Goal: Task Accomplishment & Management: Use online tool/utility

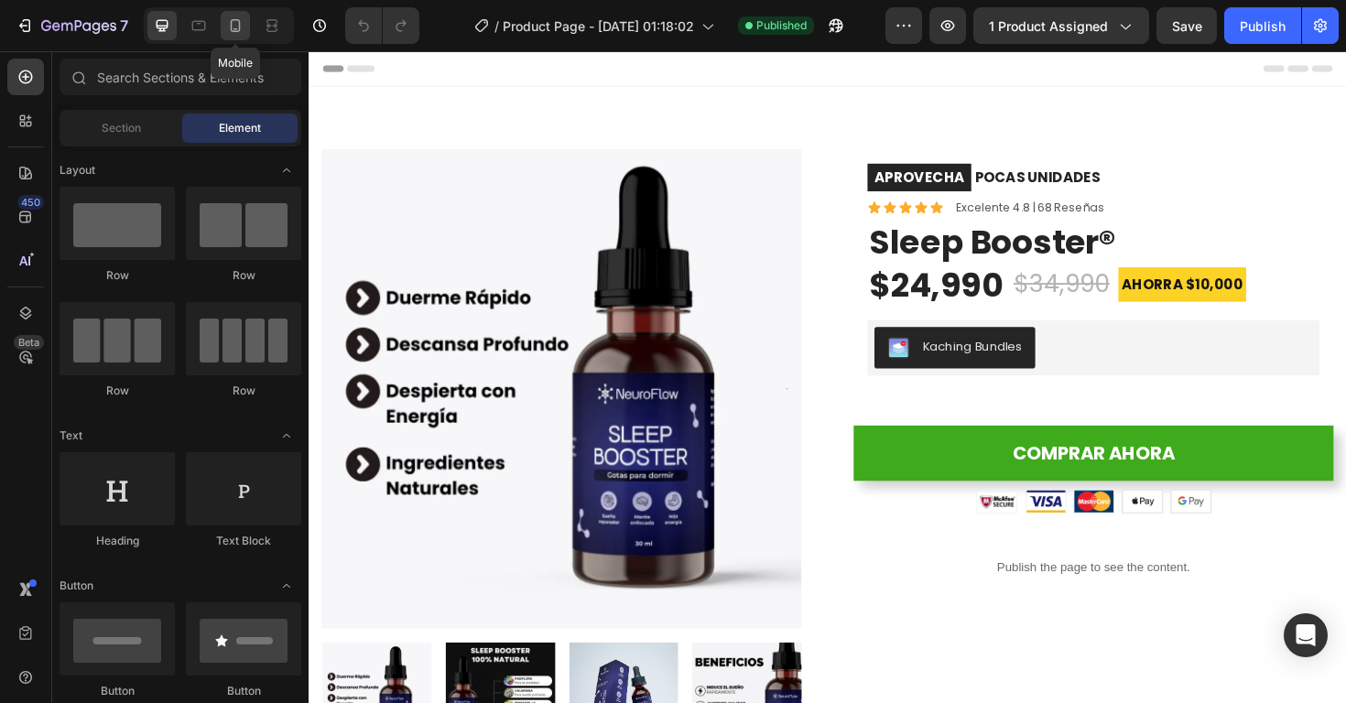
click at [233, 33] on icon at bounding box center [235, 25] width 18 height 18
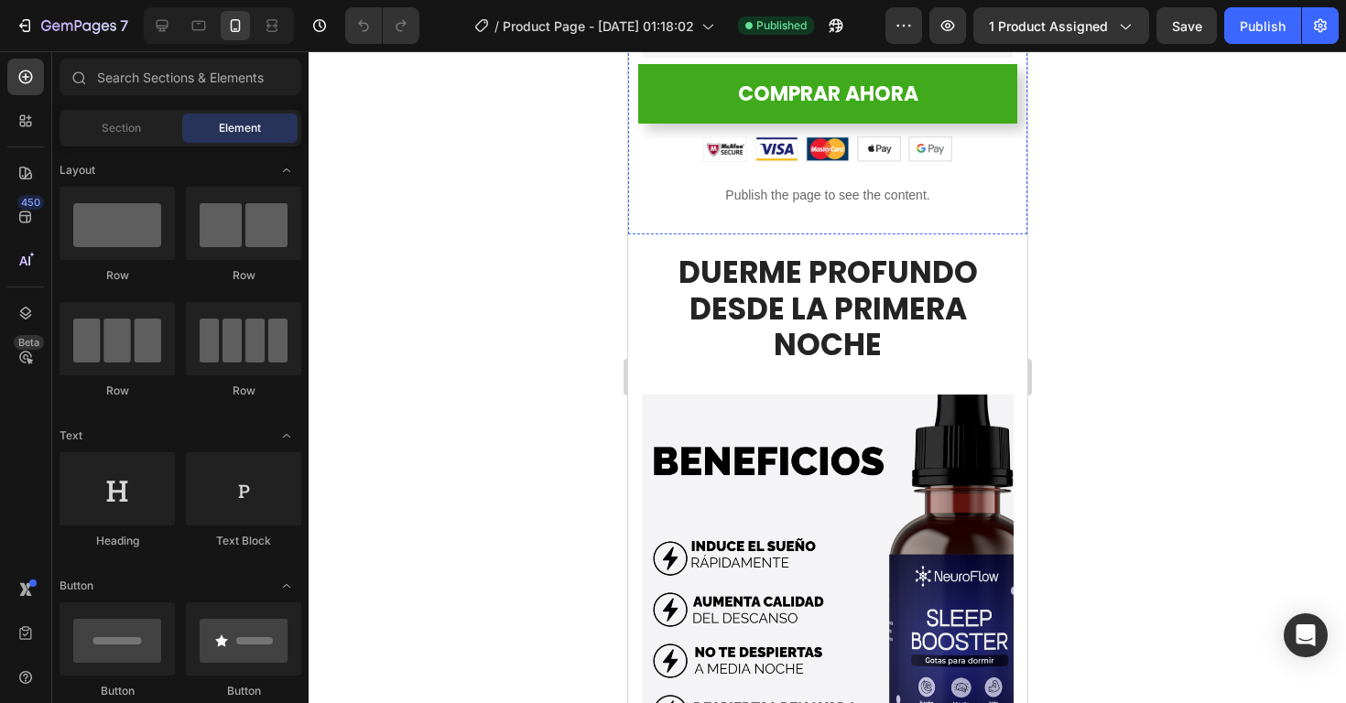
scroll to position [652, 0]
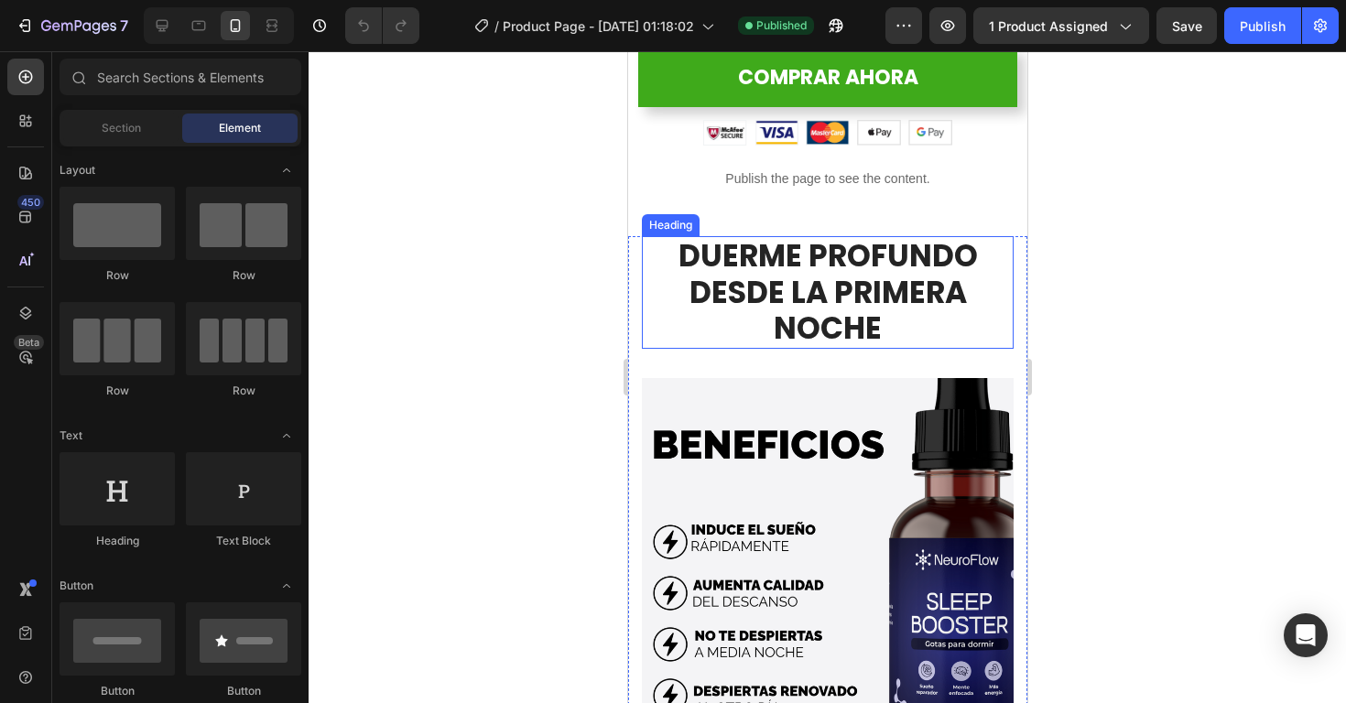
click at [792, 315] on h2 "DUERME PROFUNDO DESDE LA PRIMERA NOCHE" at bounding box center [827, 292] width 372 height 113
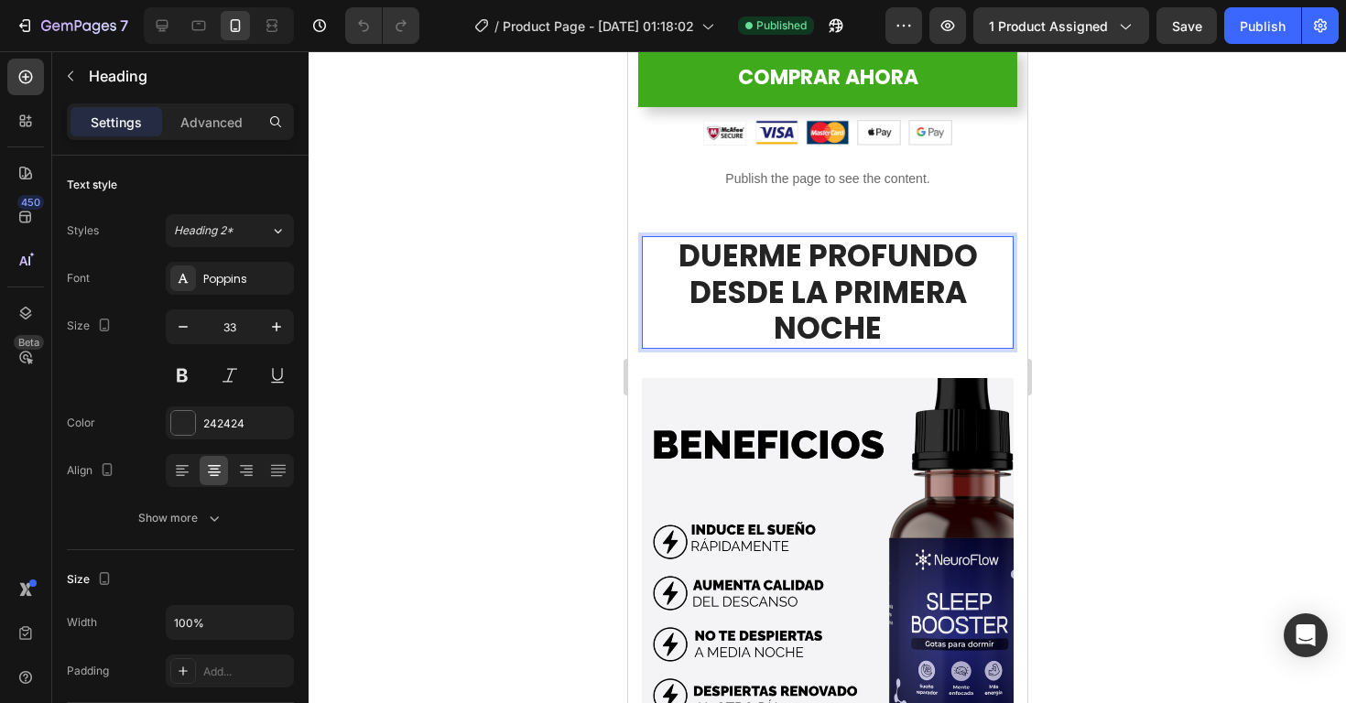
click at [792, 315] on h2 "DUERME PROFUNDO DESDE LA PRIMERA NOCHE" at bounding box center [827, 292] width 372 height 113
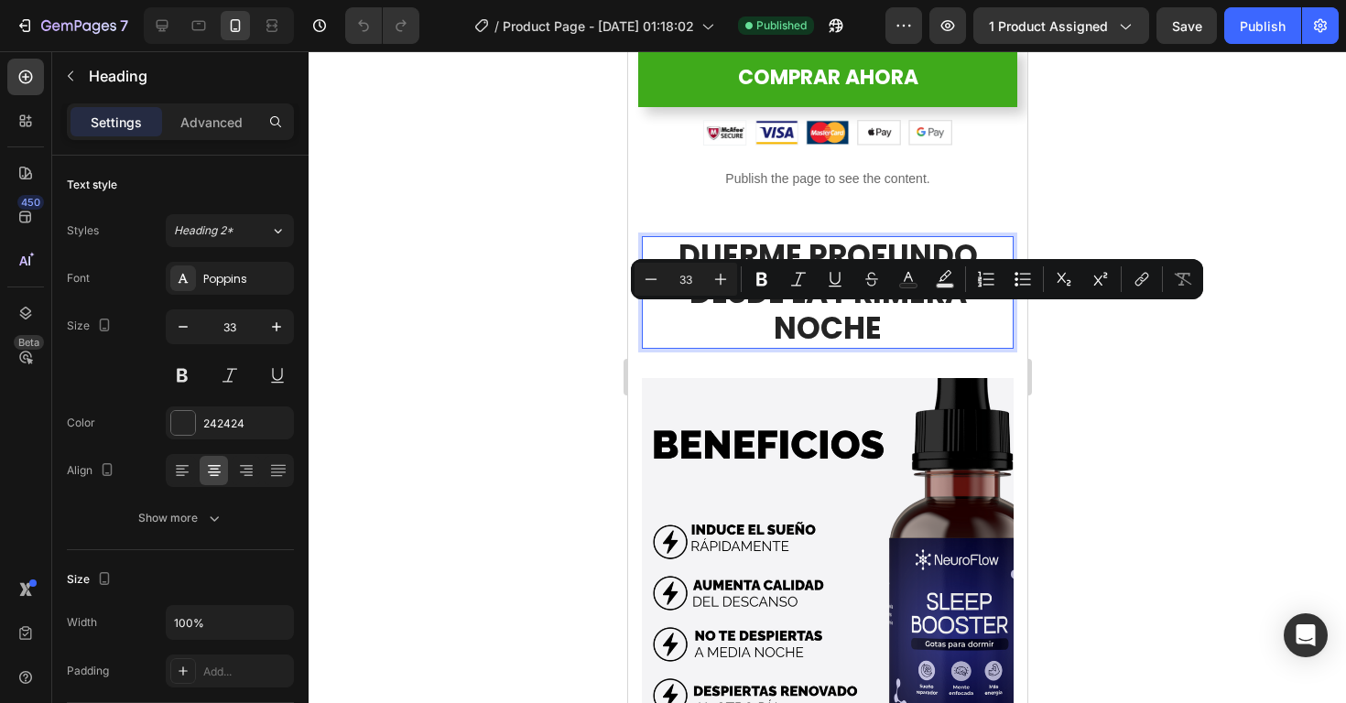
click at [774, 329] on p "DUERME PROFUNDO DESDE LA PRIMERA NOCHE" at bounding box center [827, 292] width 368 height 109
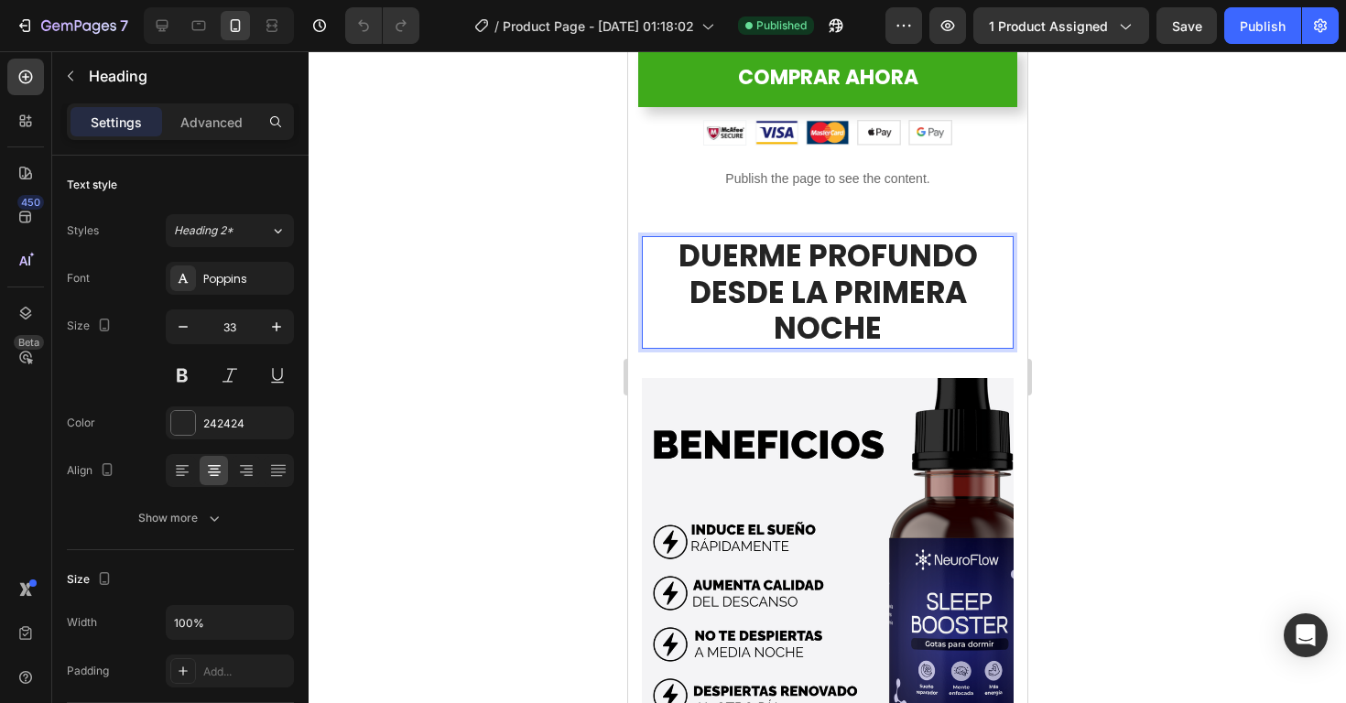
click at [687, 254] on p "DUERME PROFUNDO DESDE LA PRIMERA NOCHE" at bounding box center [827, 292] width 368 height 109
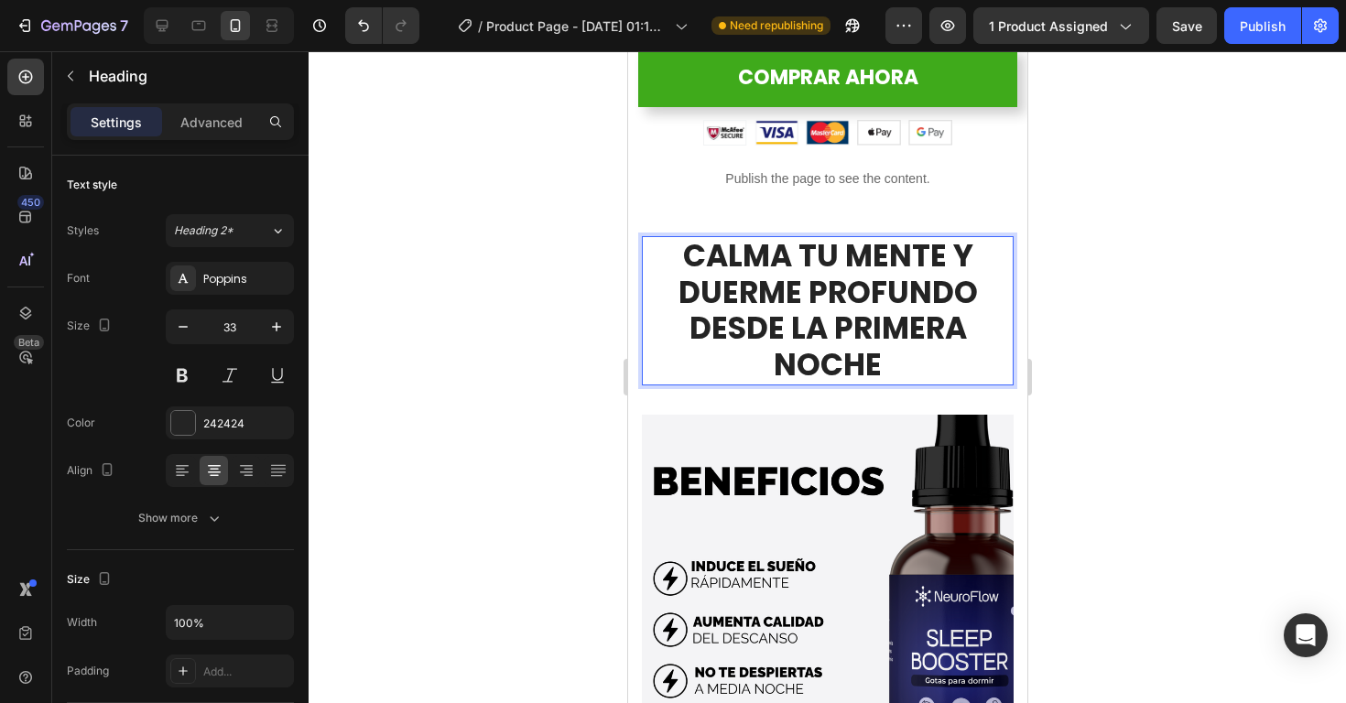
click at [955, 262] on p "CALMA TU MENTE Y DUERME PROFUNDO DESDE LA PRIMERA NOCHE" at bounding box center [827, 310] width 368 height 145
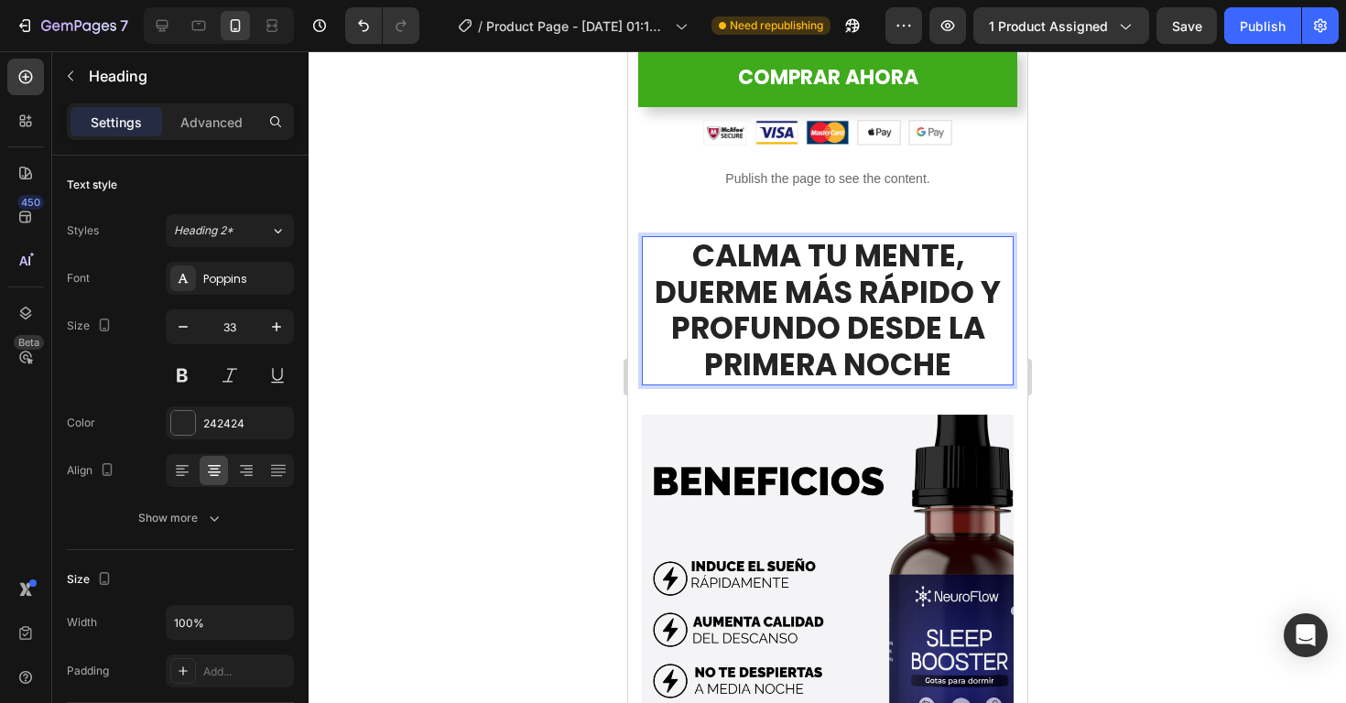
click at [1281, 314] on div at bounding box center [827, 377] width 1037 height 652
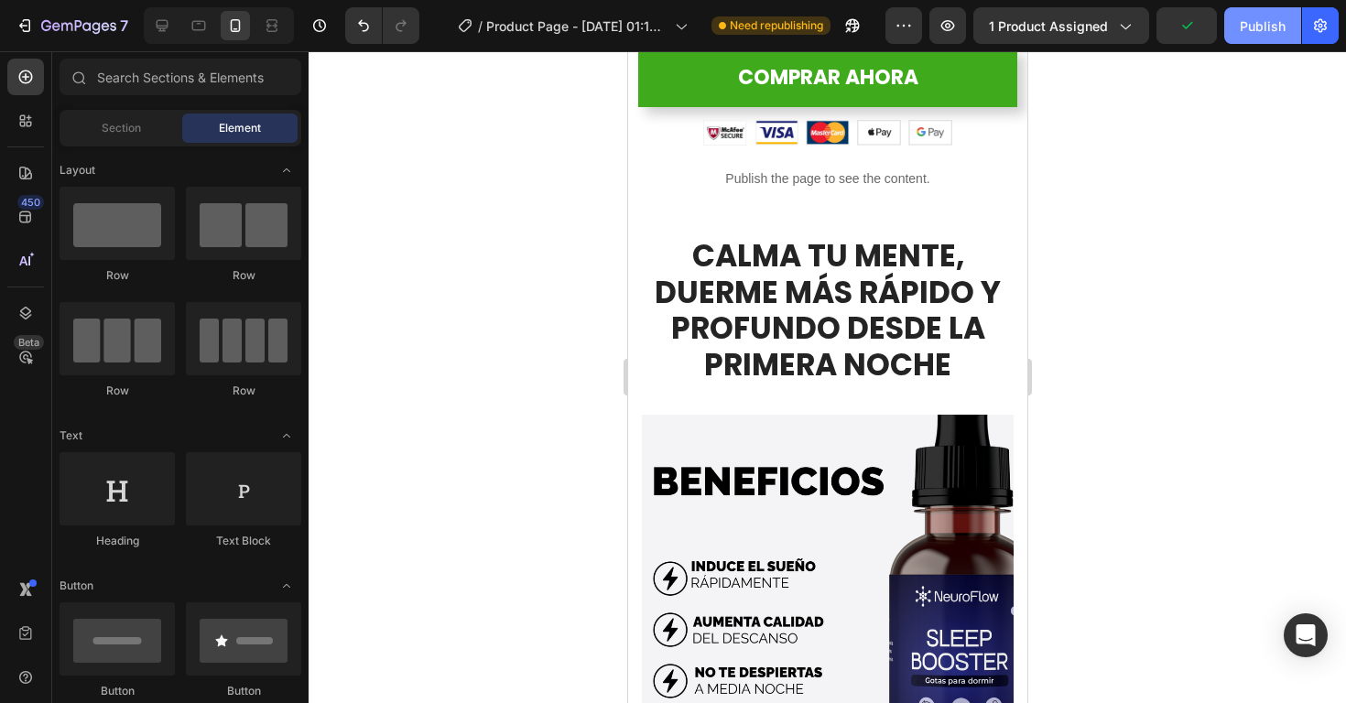
click at [1270, 22] on div "Publish" at bounding box center [1263, 25] width 46 height 19
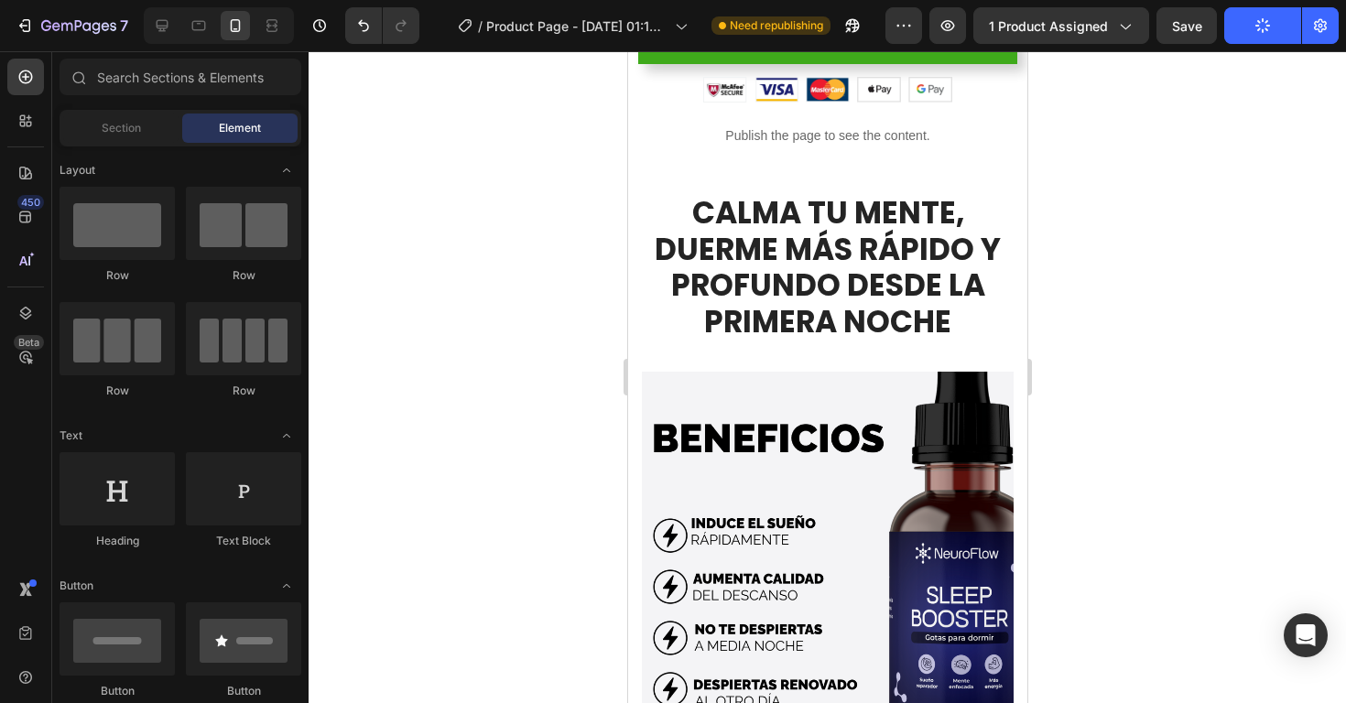
scroll to position [701, 0]
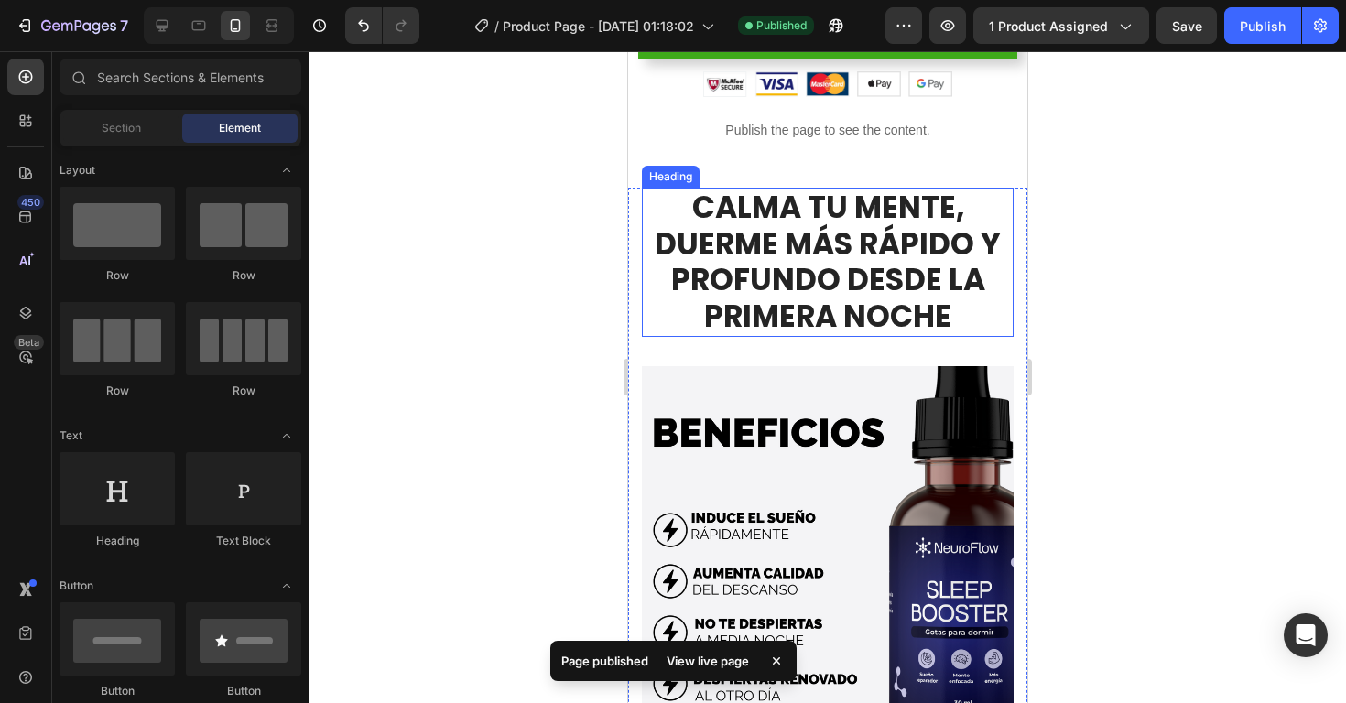
click at [750, 239] on h2 "CALMA TU MENTE, DUERME MÁS RÁPIDO Y PROFUNDO DESDE LA PRIMERA NOCHE" at bounding box center [827, 262] width 372 height 148
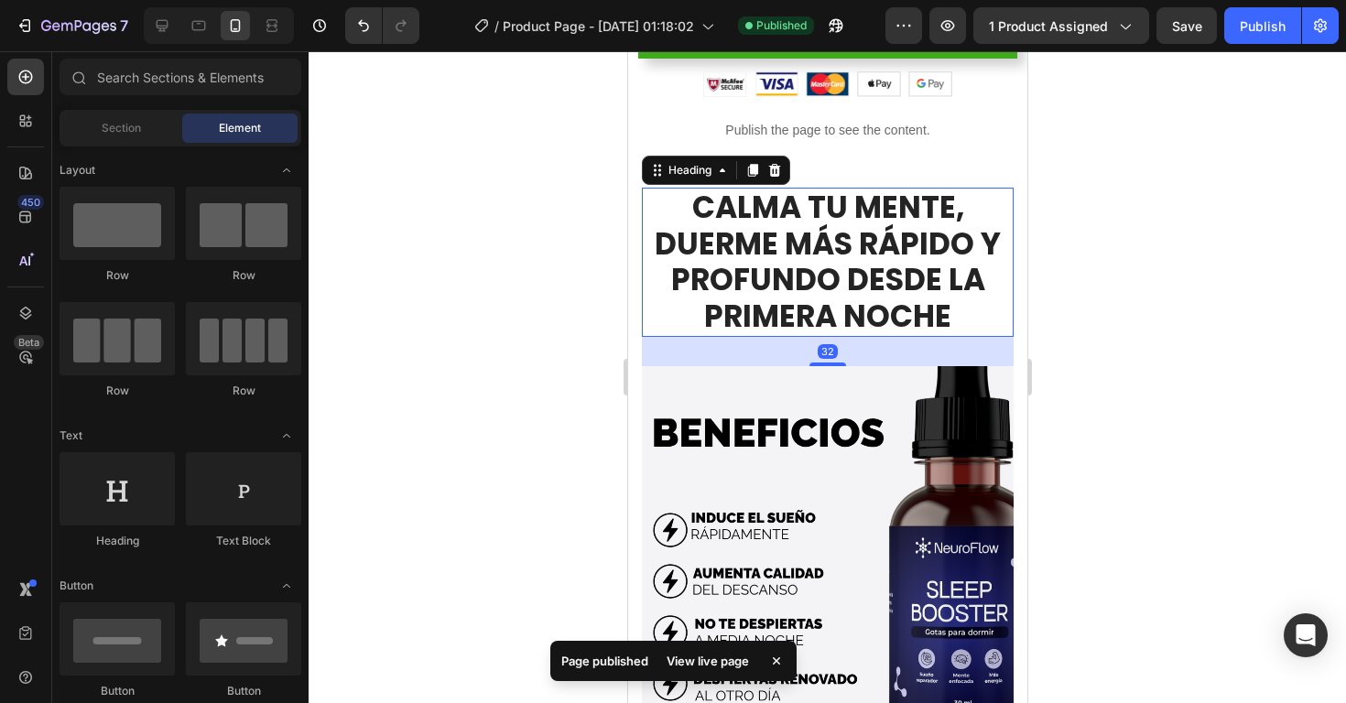
click at [750, 239] on h2 "CALMA TU MENTE, DUERME MÁS RÁPIDO Y PROFUNDO DESDE LA PRIMERA NOCHE" at bounding box center [827, 262] width 372 height 148
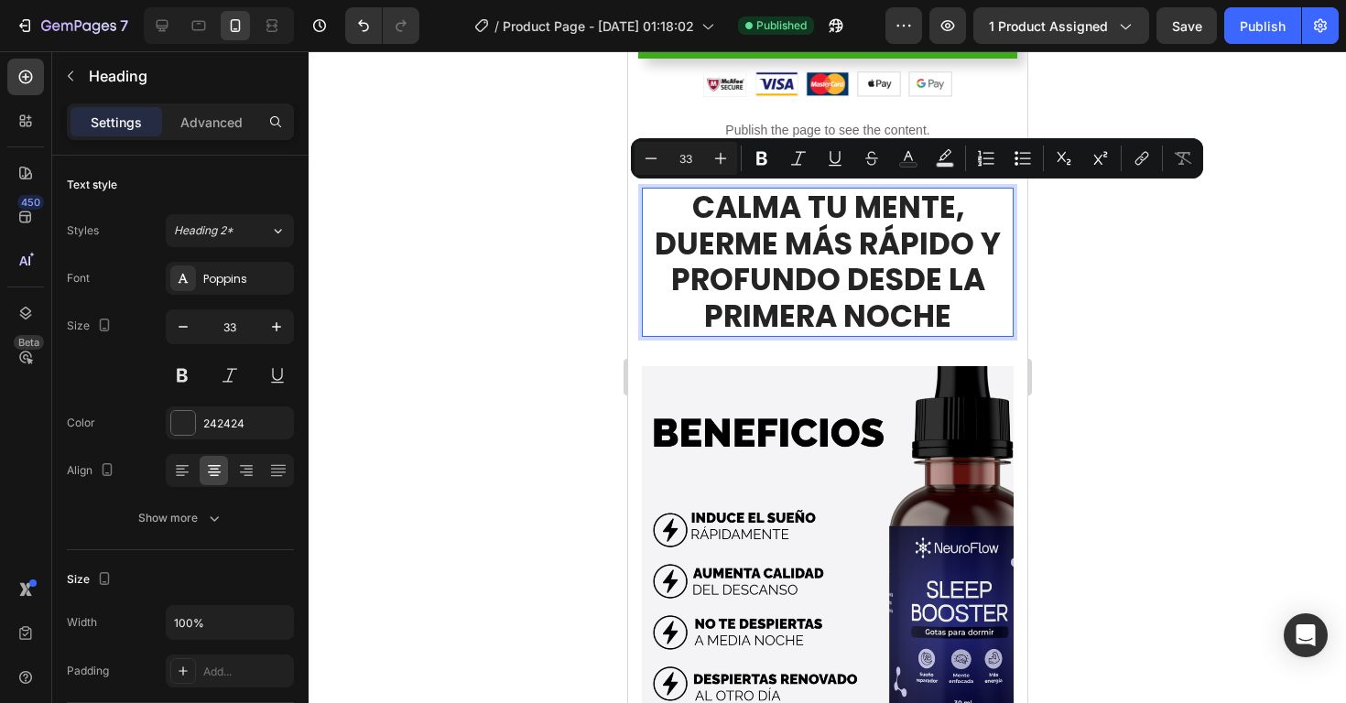
click at [1270, 320] on div at bounding box center [827, 377] width 1037 height 652
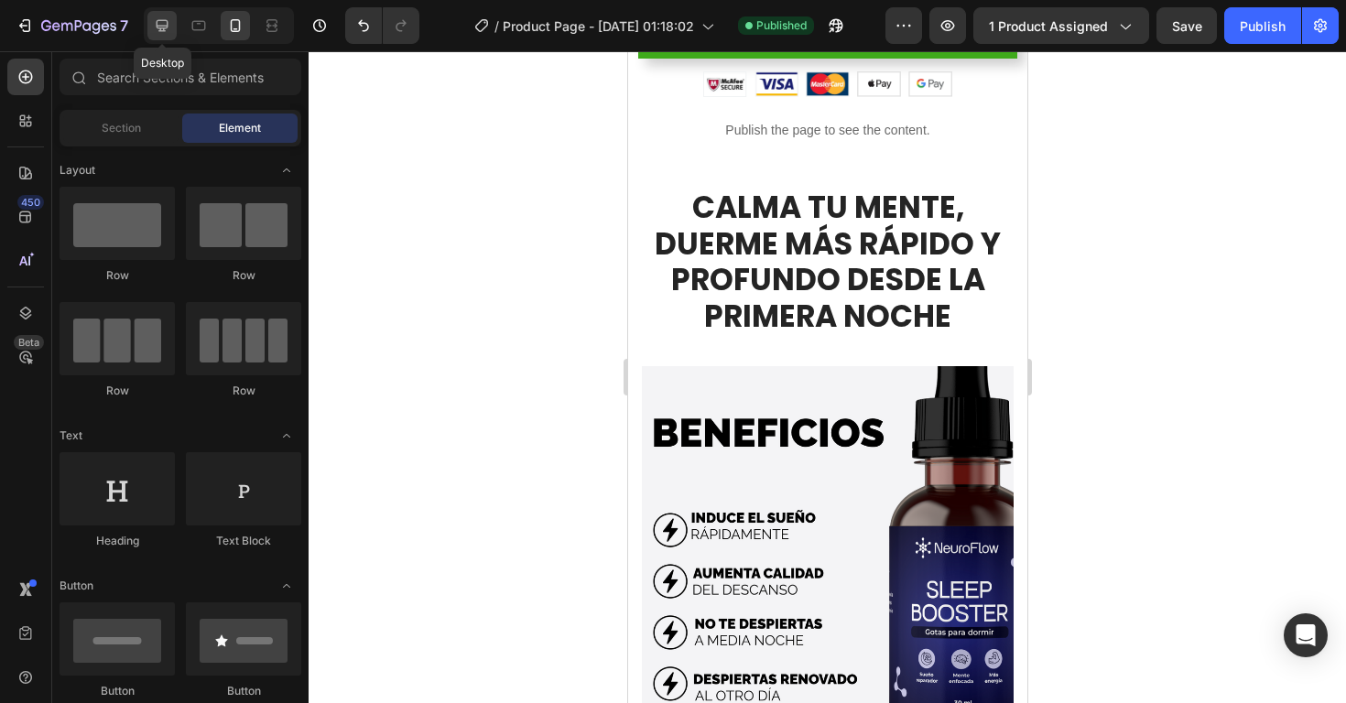
click at [163, 38] on div at bounding box center [161, 25] width 29 height 29
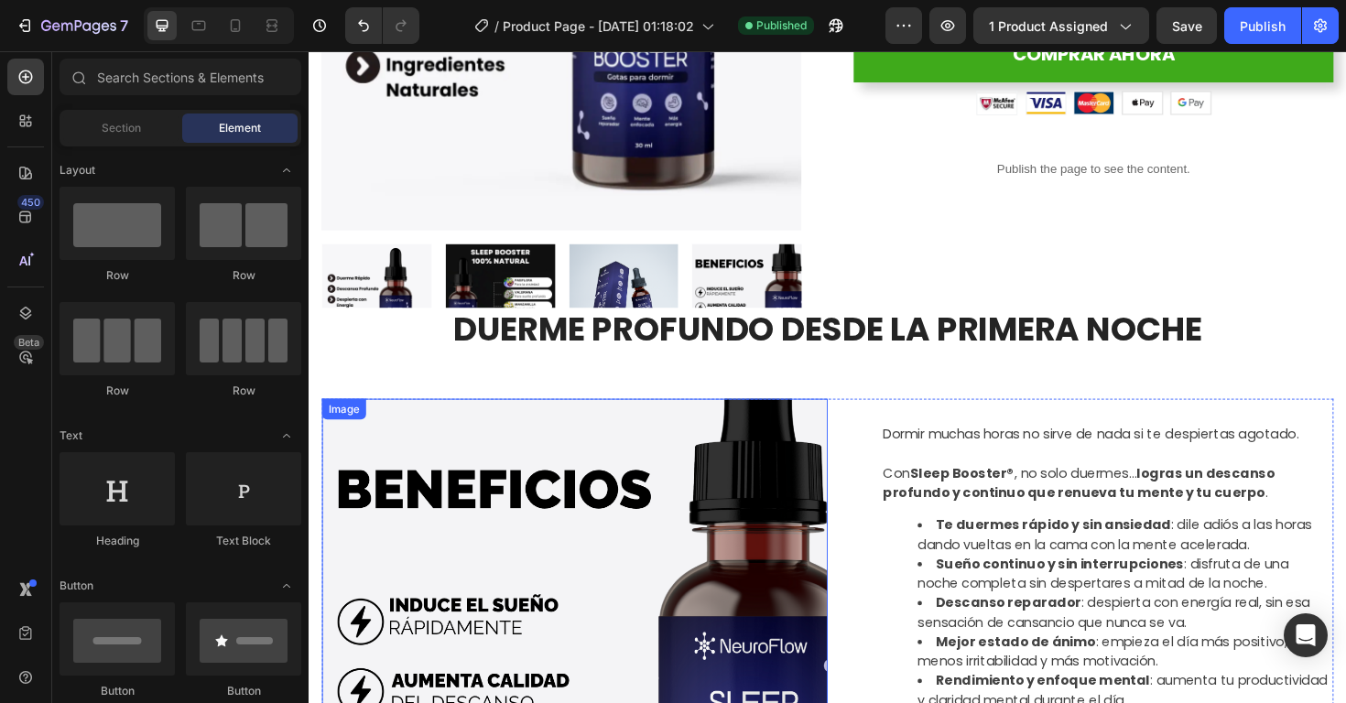
scroll to position [369, 0]
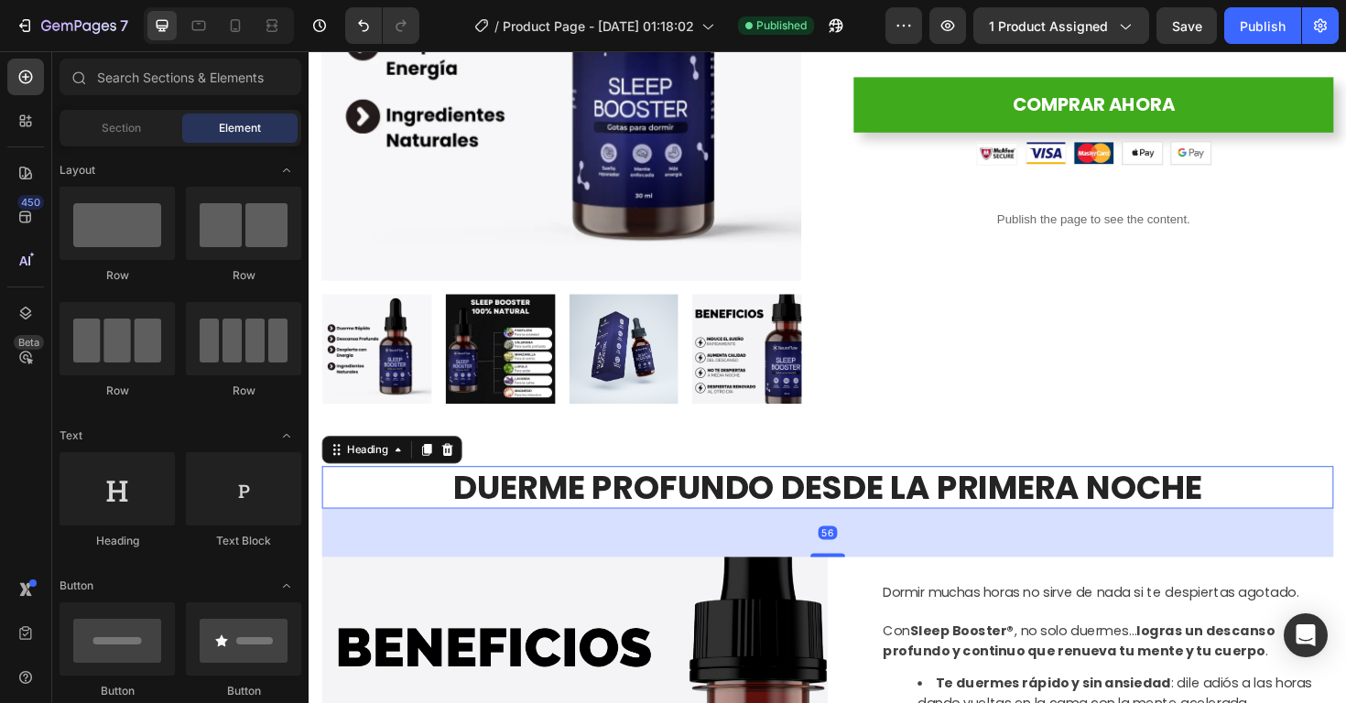
click at [687, 509] on h2 "DUERME PROFUNDO DESDE LA PRIMERA NOCHE" at bounding box center [857, 514] width 1071 height 46
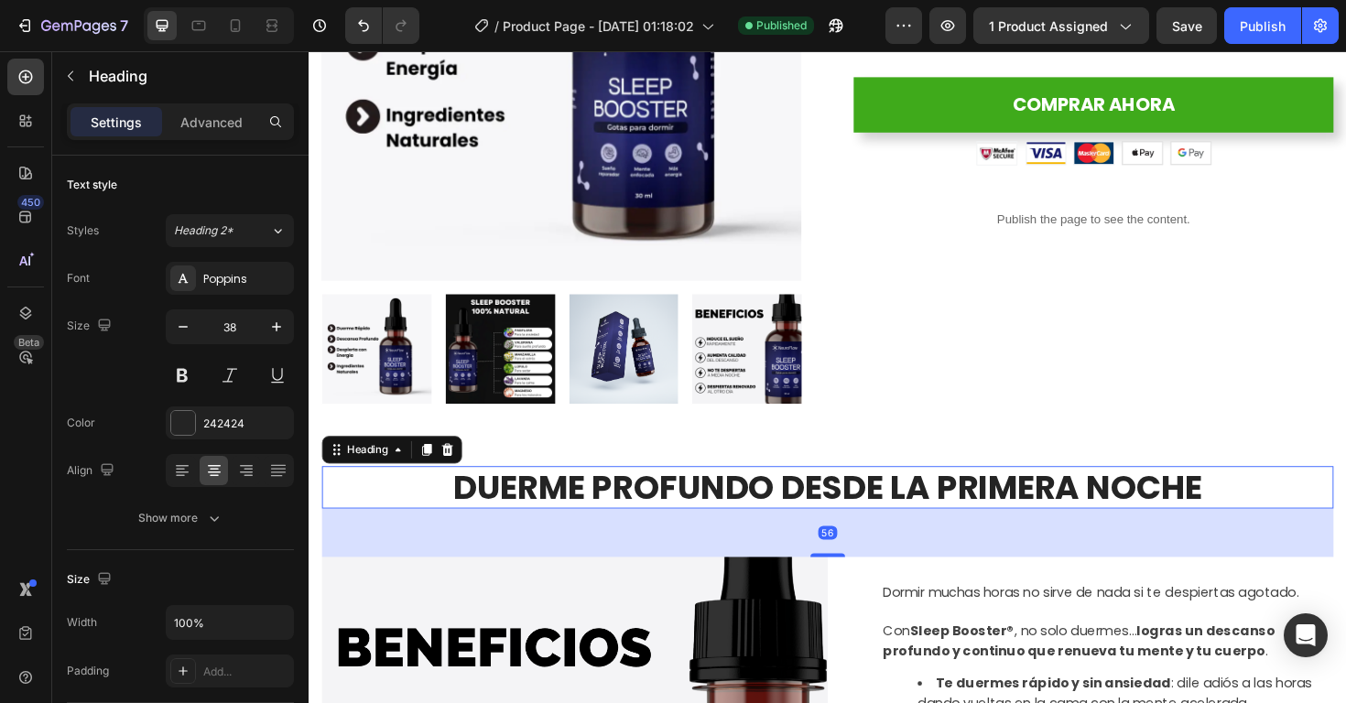
click at [687, 509] on h2 "DUERME PROFUNDO DESDE LA PRIMERA NOCHE" at bounding box center [857, 514] width 1071 height 46
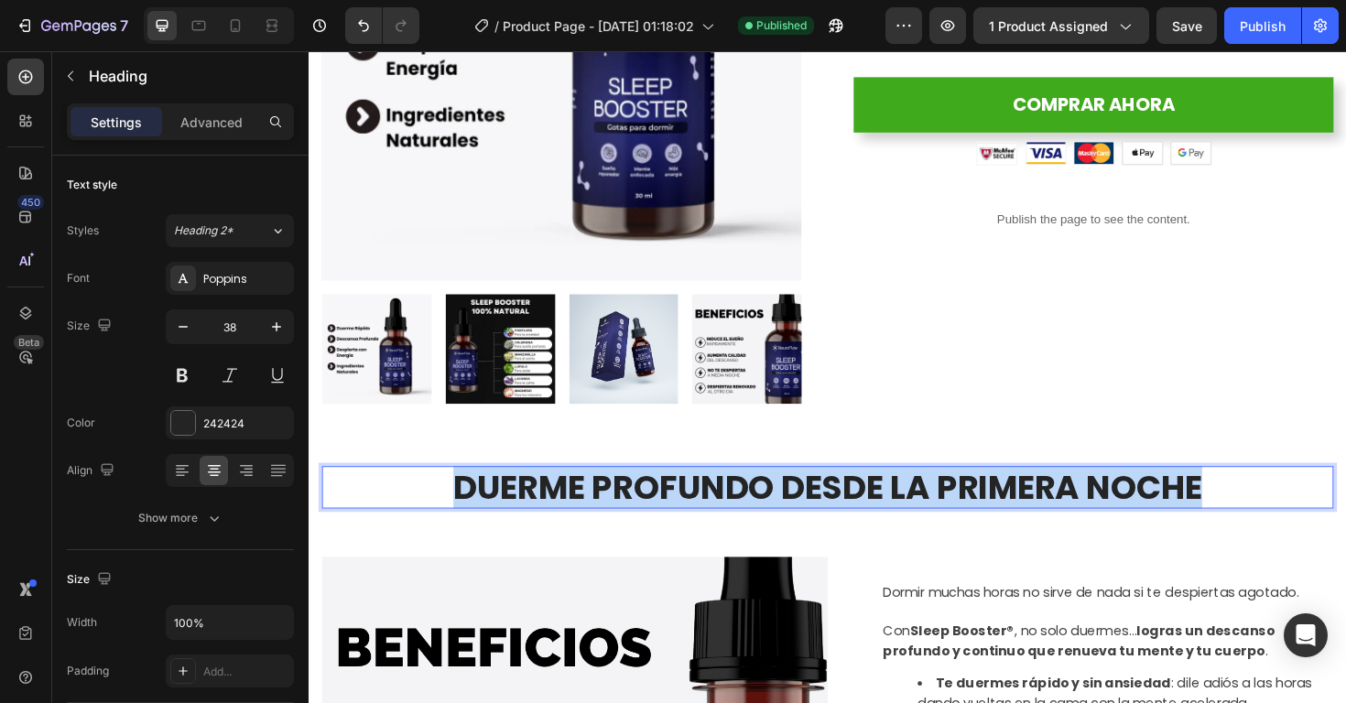
click at [687, 509] on p "DUERME PROFUNDO DESDE LA PRIMERA NOCHE" at bounding box center [858, 514] width 1068 height 42
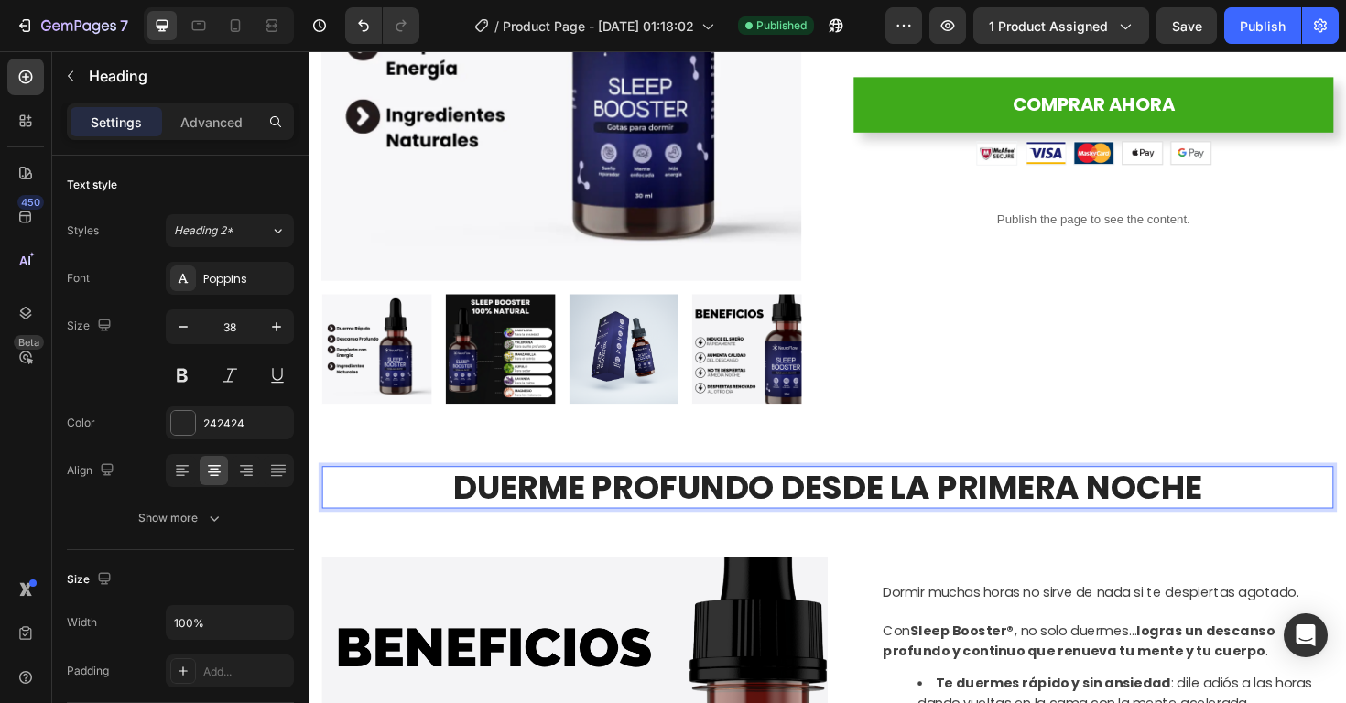
scroll to position [2, 0]
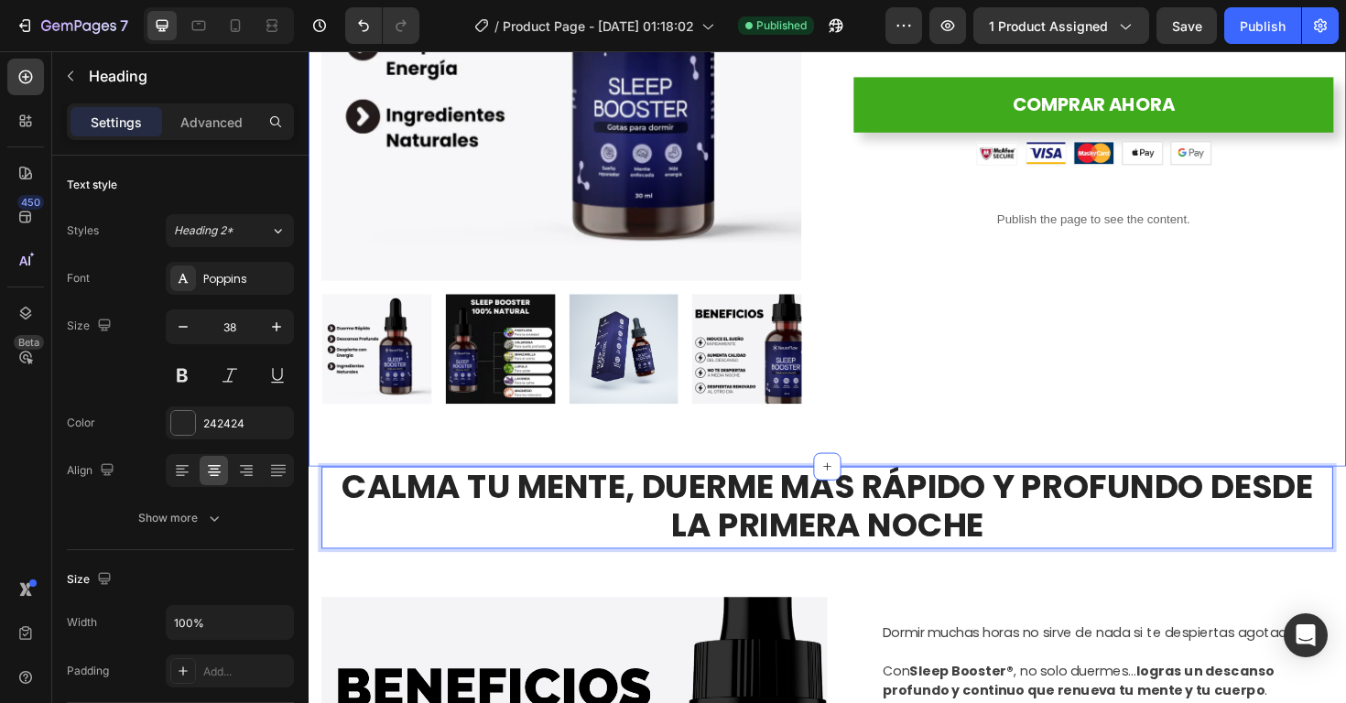
click at [1105, 440] on div "Product Images APROVECHA POCAS UNIDADES (P) Stock Counter Icon Icon Icon Icon I…" at bounding box center [858, 105] width 1099 height 771
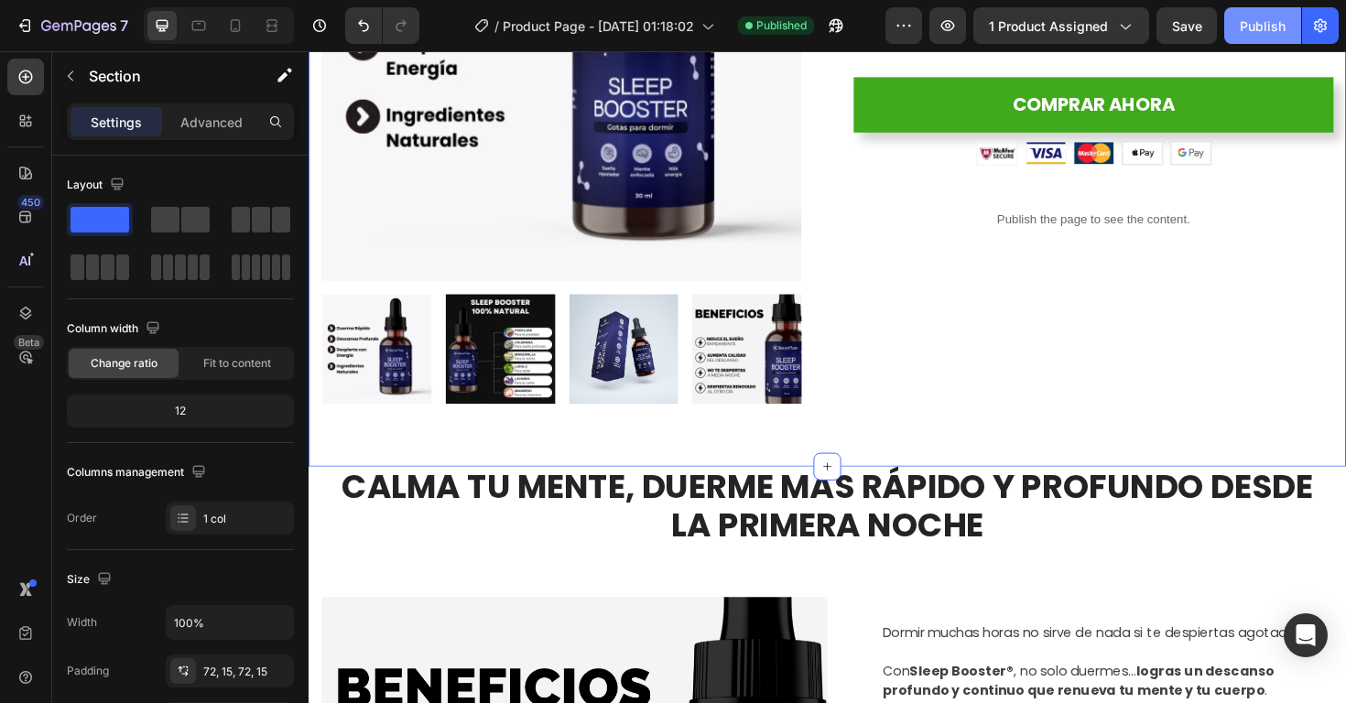
click at [1257, 25] on div "Publish" at bounding box center [1263, 25] width 46 height 19
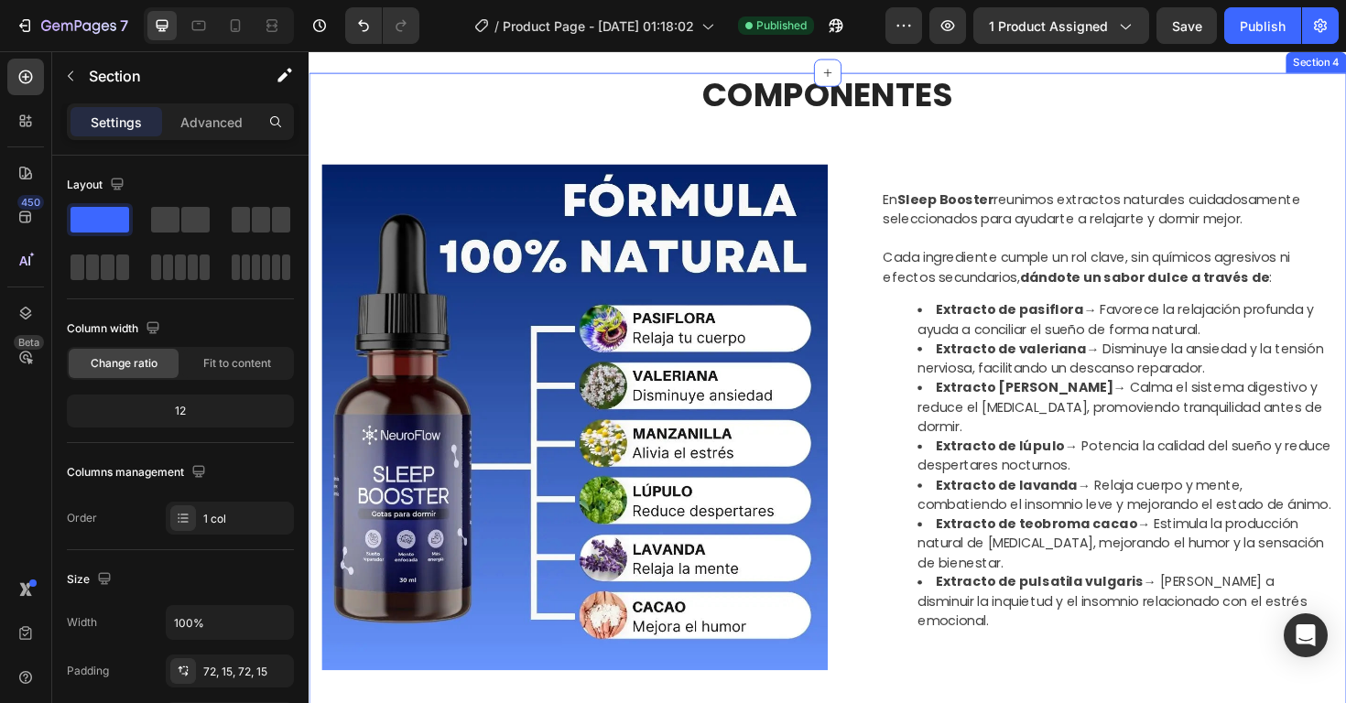
scroll to position [1552, 0]
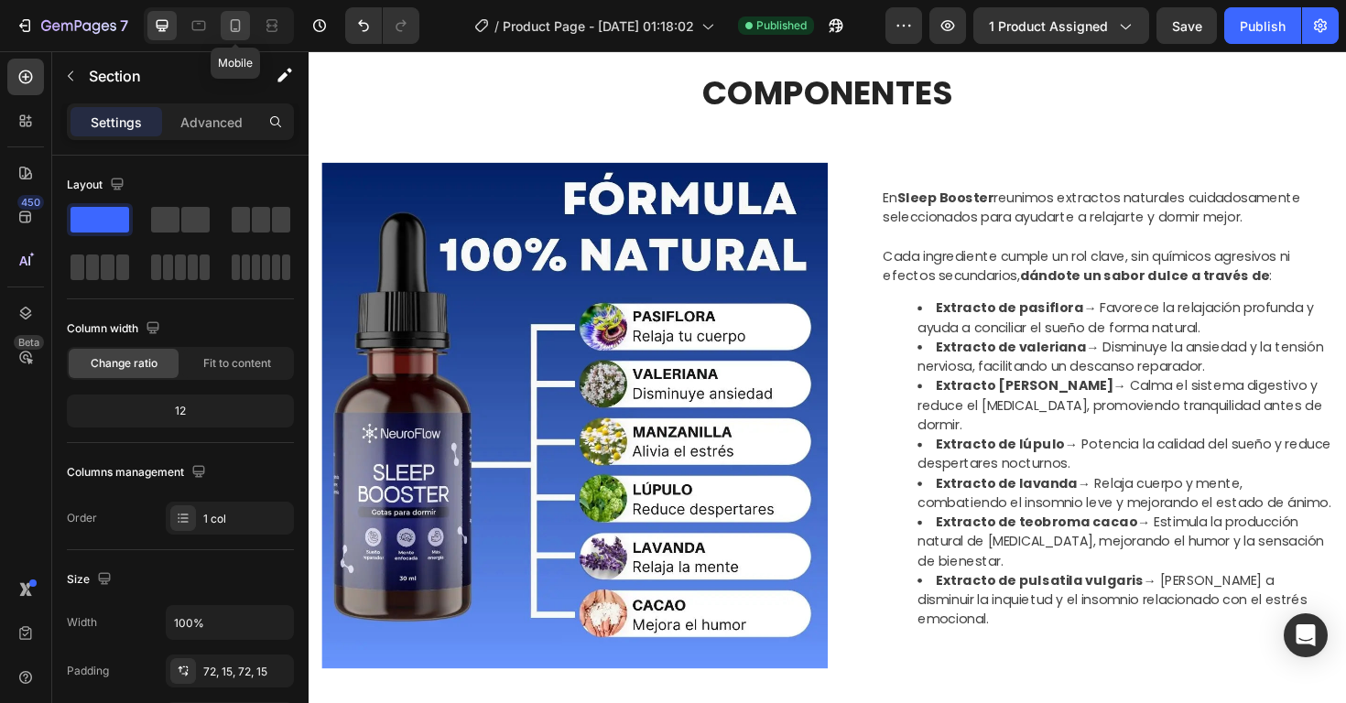
click at [239, 18] on icon at bounding box center [235, 25] width 18 height 18
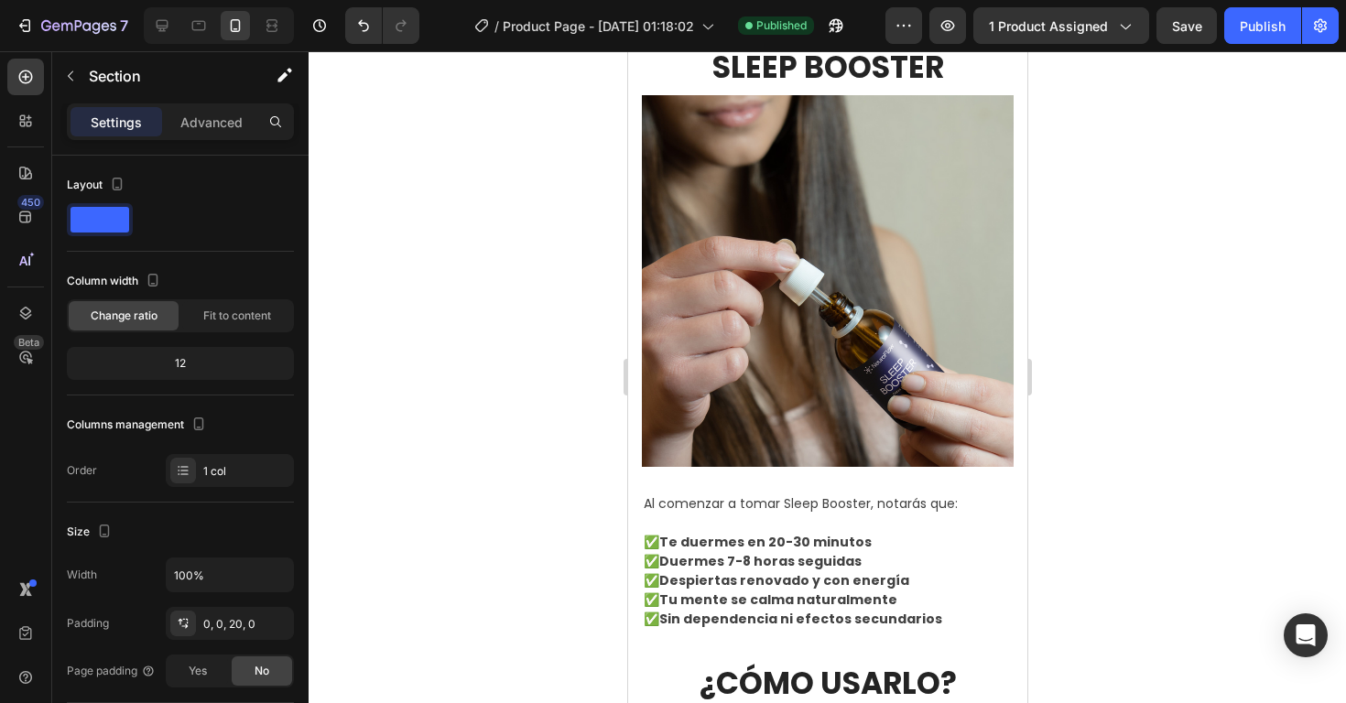
scroll to position [2403, 0]
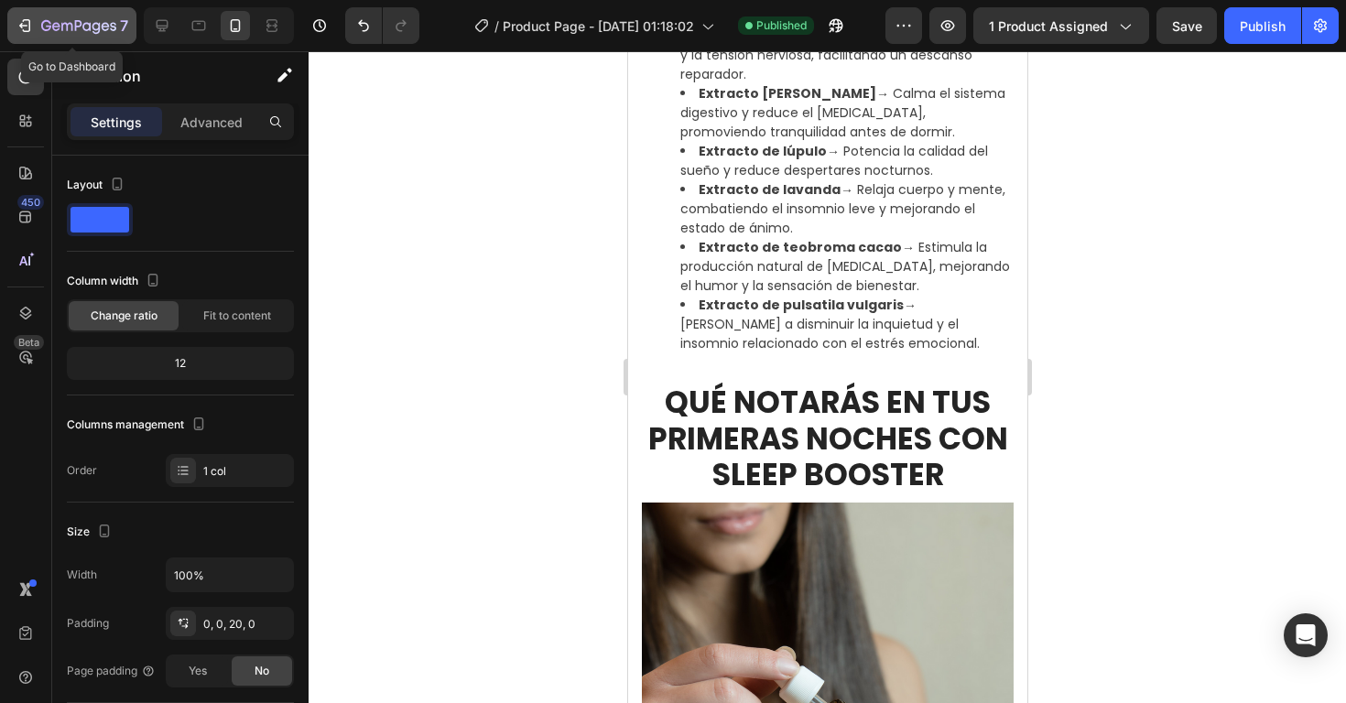
click at [29, 19] on icon "button" at bounding box center [25, 25] width 18 height 18
